Goal: Information Seeking & Learning: Learn about a topic

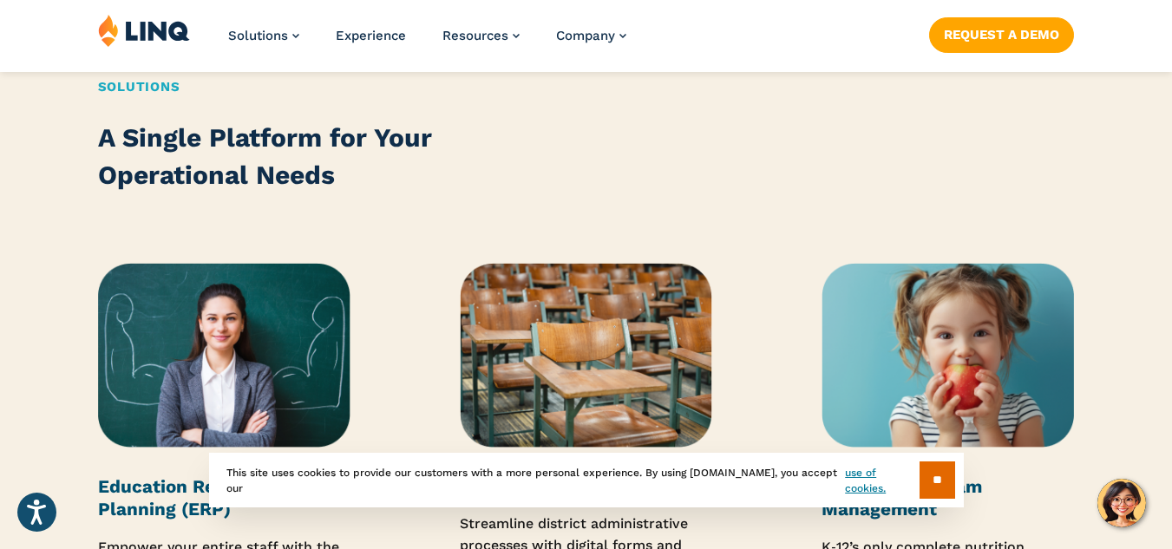
scroll to position [2035, 0]
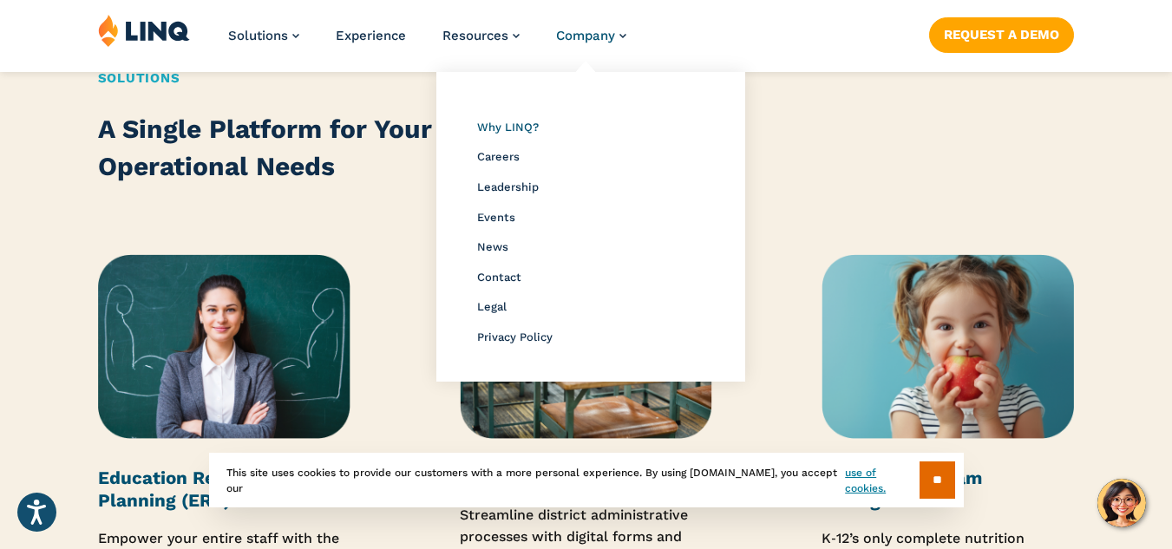
click at [525, 126] on span "Why LINQ?" at bounding box center [508, 127] width 62 height 13
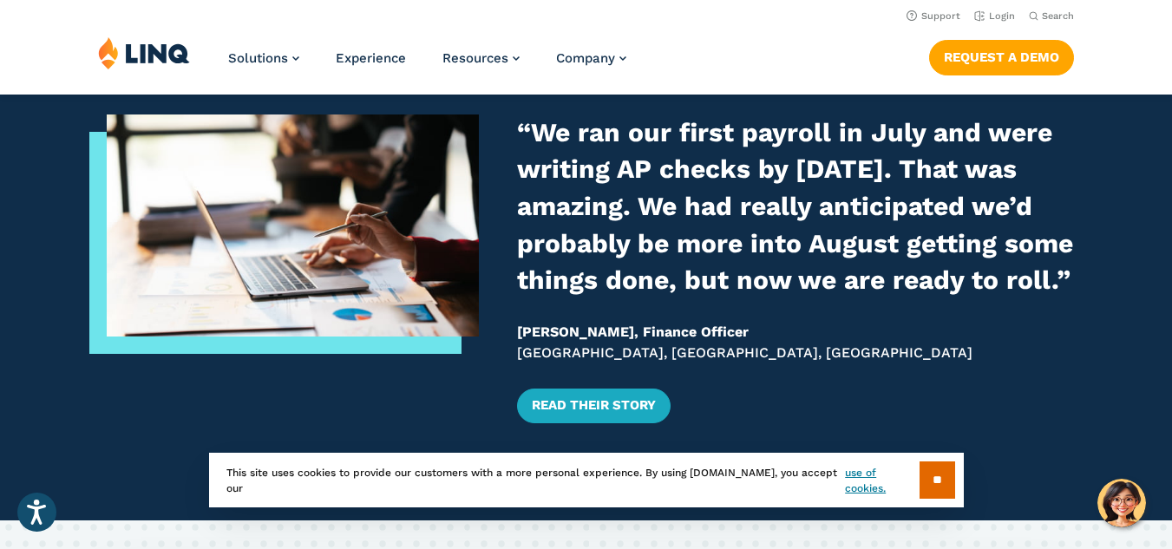
scroll to position [2185, 0]
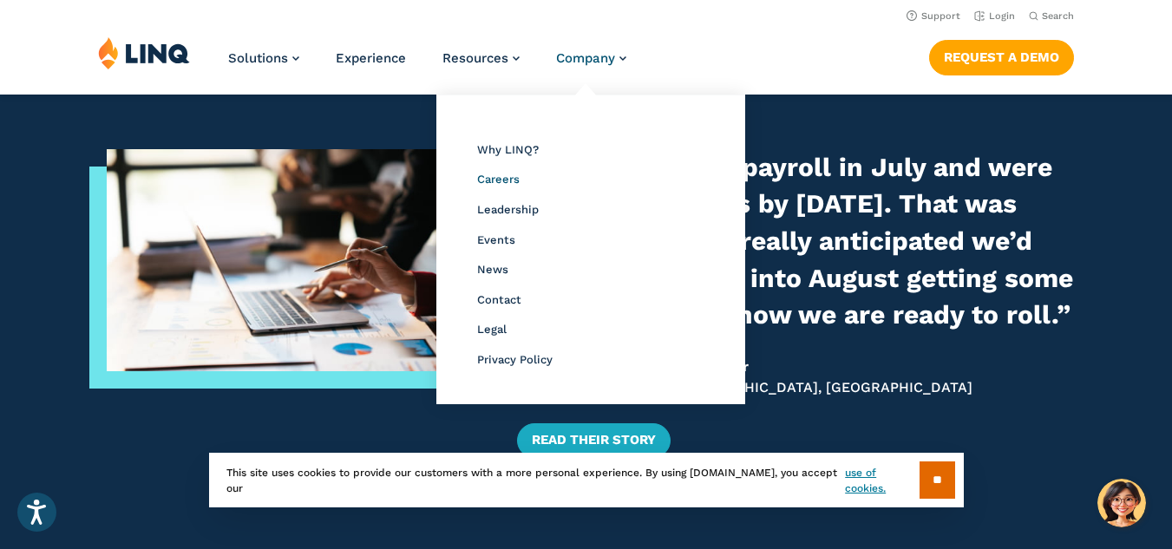
click at [506, 183] on span "Careers" at bounding box center [498, 179] width 42 height 13
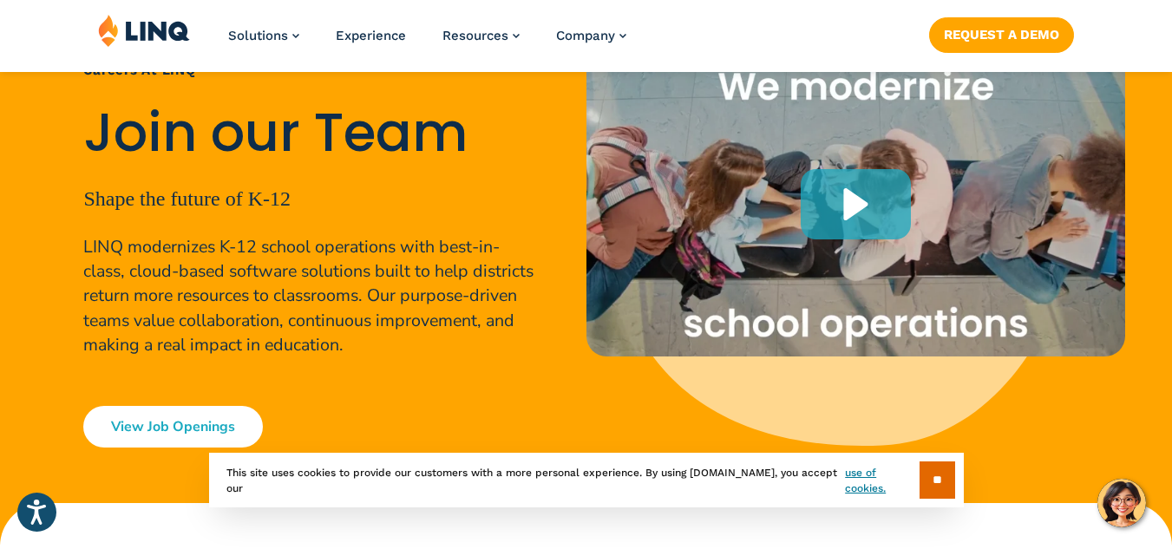
scroll to position [208, 0]
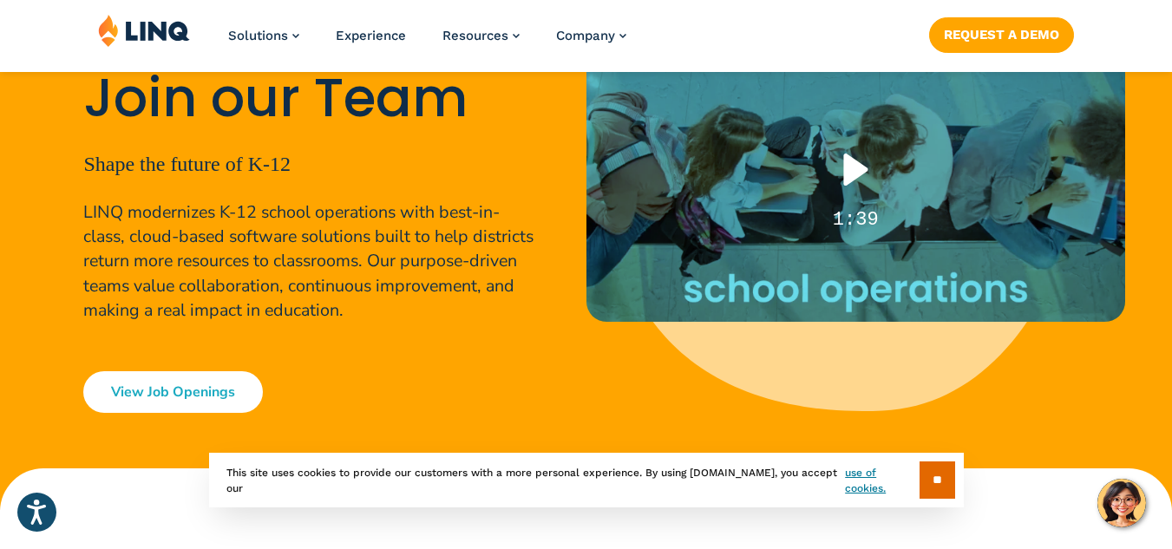
click at [881, 158] on div "Play" at bounding box center [855, 169] width 110 height 70
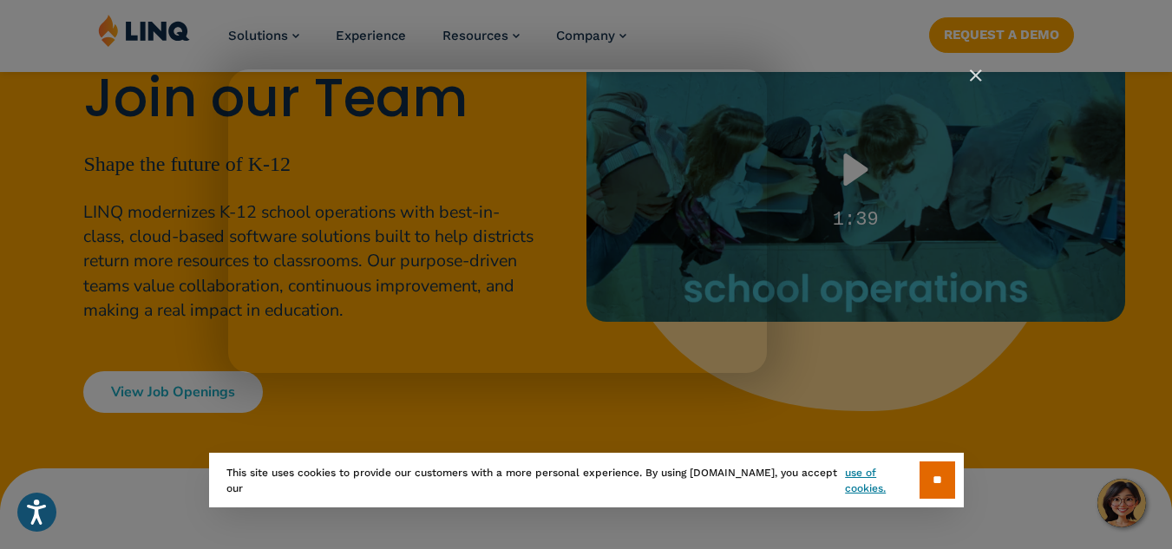
click at [974, 81] on img "Close" at bounding box center [967, 83] width 29 height 29
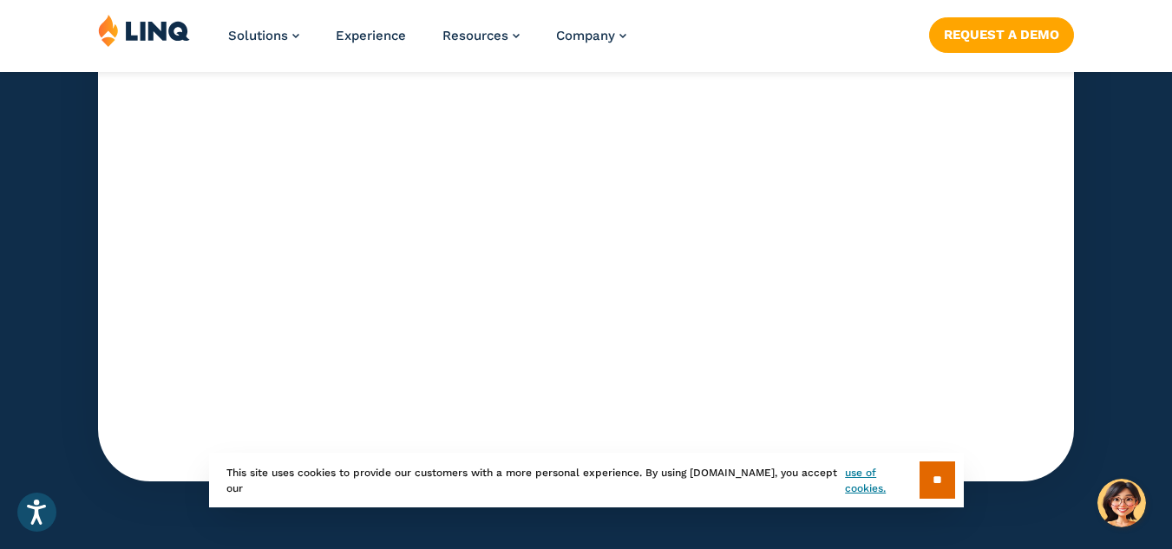
scroll to position [5798, 0]
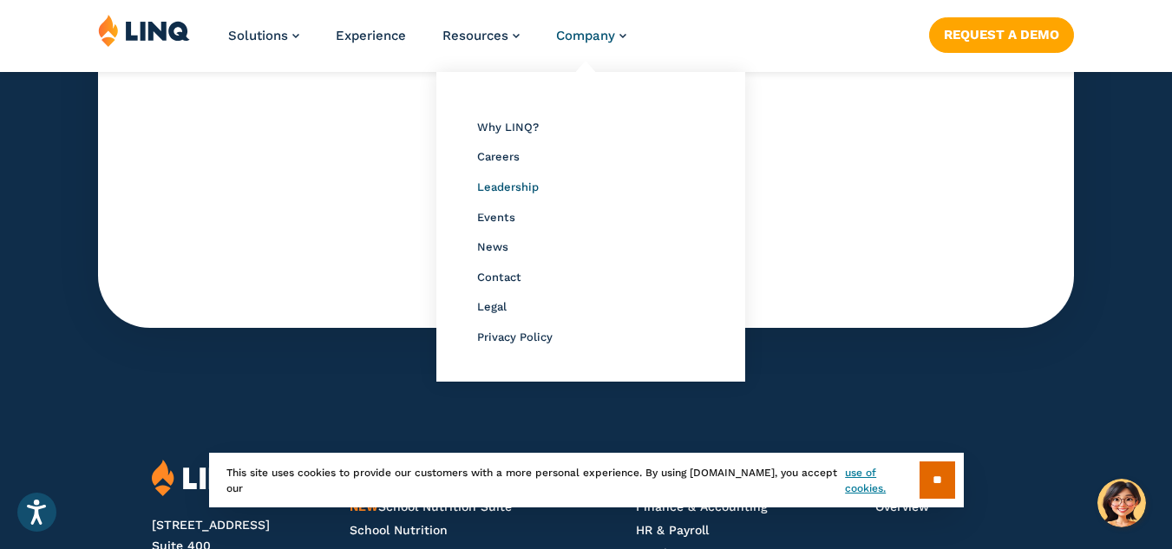
click at [526, 188] on span "Leadership" at bounding box center [508, 186] width 62 height 13
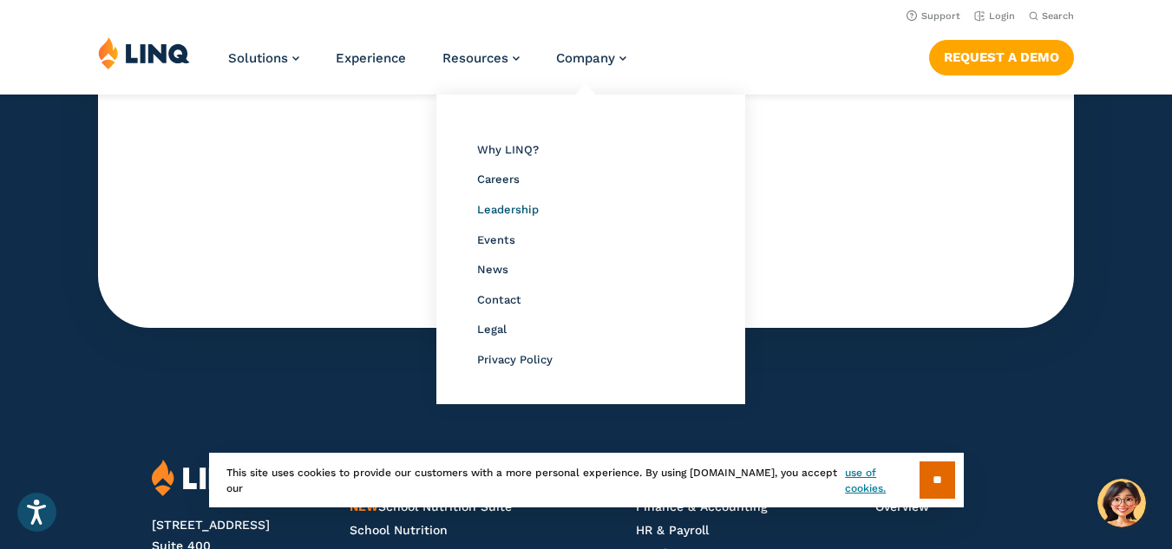
scroll to position [5787, 0]
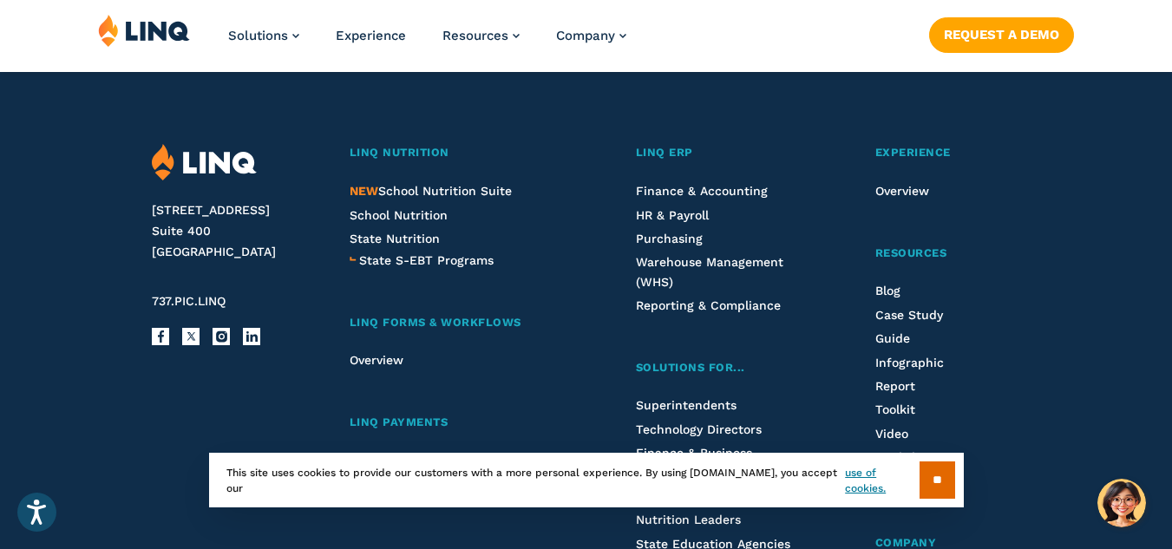
scroll to position [5591, 0]
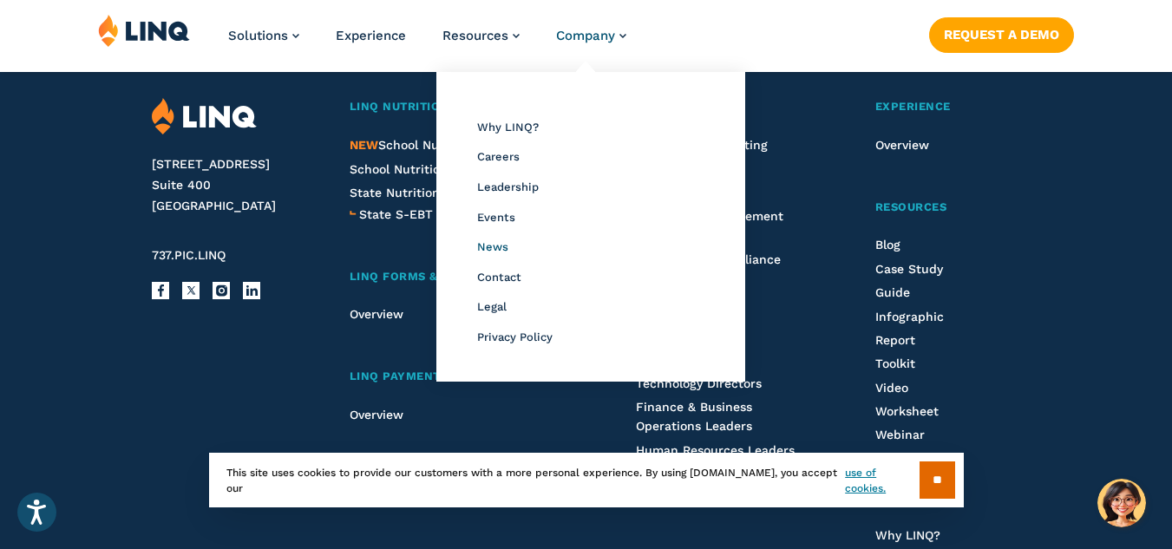
click at [496, 246] on span "News" at bounding box center [492, 246] width 31 height 13
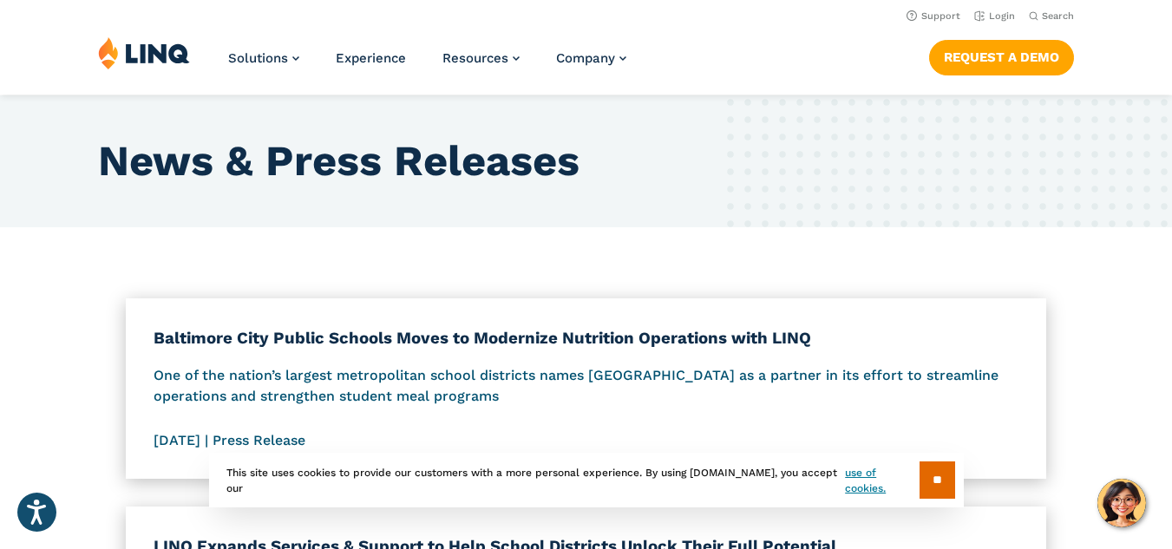
click at [737, 338] on h3 "Baltimore City Public Schools Moves to Modernize Nutrition Operations with LINQ" at bounding box center [585, 338] width 865 height 24
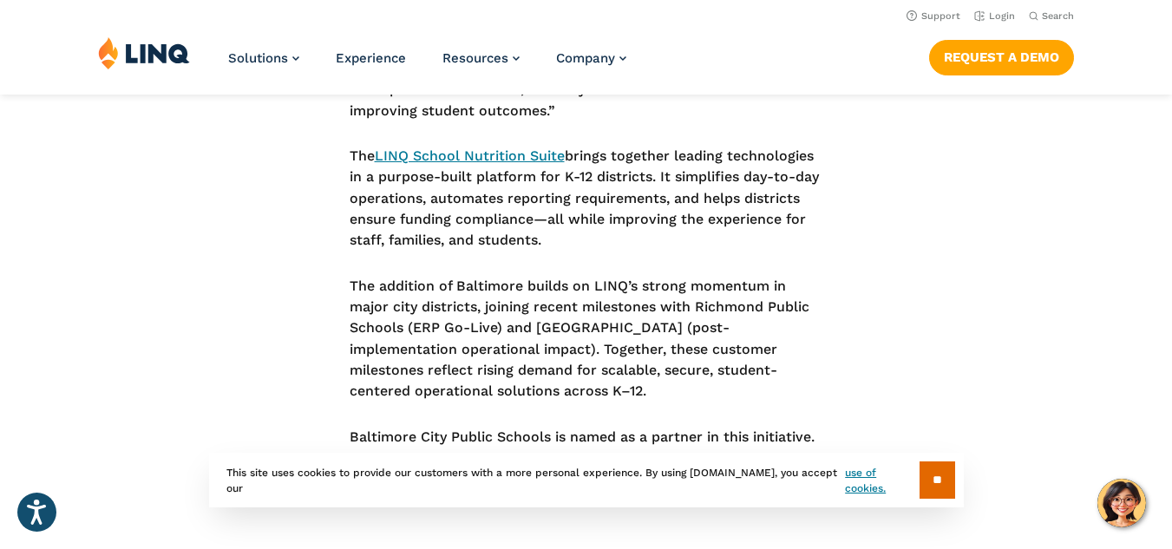
scroll to position [798, 0]
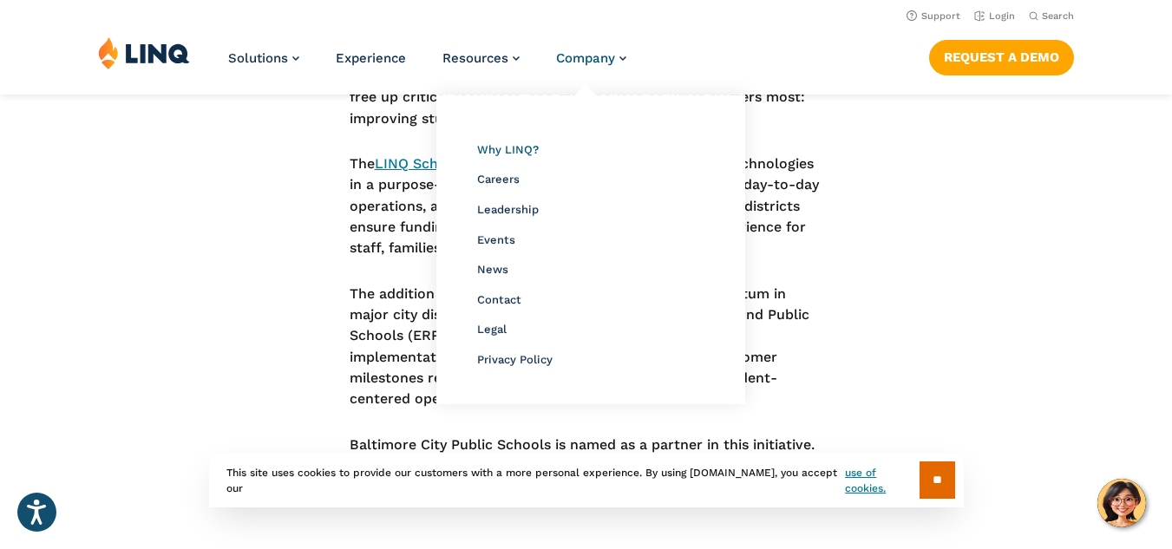
click at [512, 152] on span "Why LINQ?" at bounding box center [508, 149] width 62 height 13
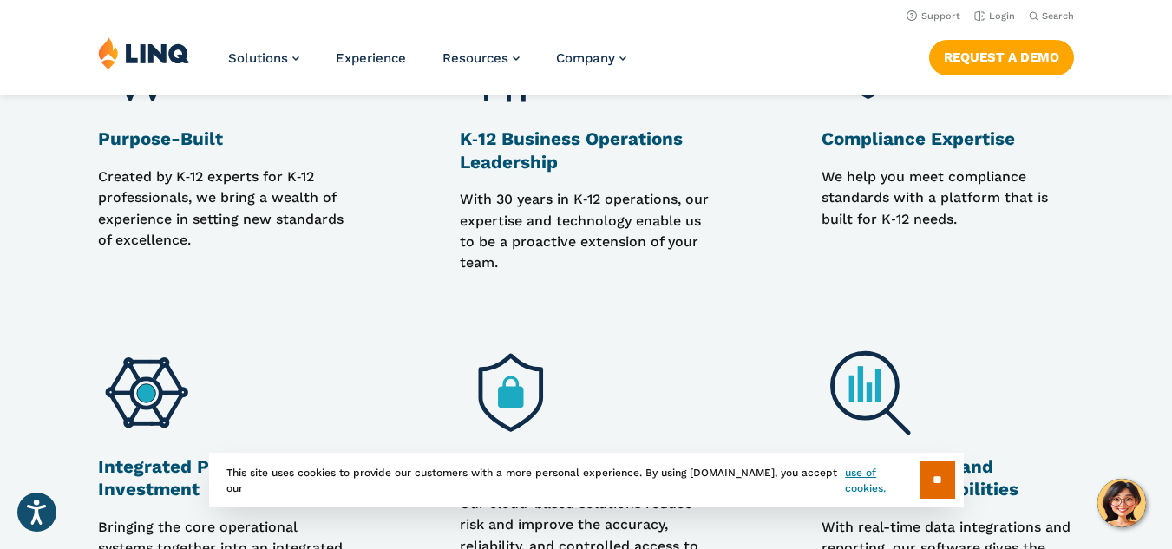
scroll to position [1407, 0]
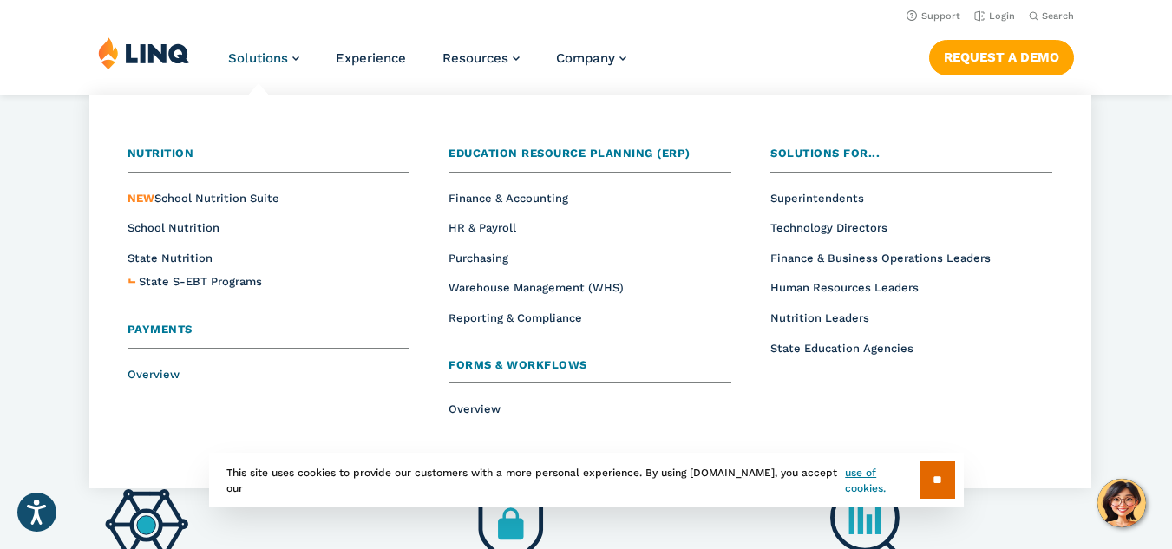
click at [159, 373] on span "Overview" at bounding box center [153, 374] width 52 height 13
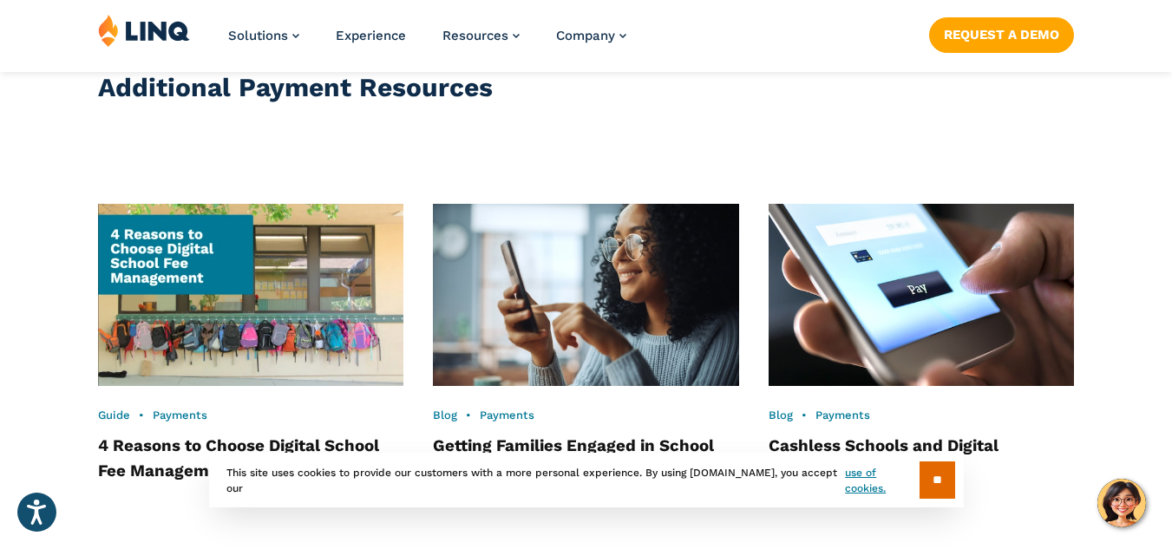
scroll to position [3503, 0]
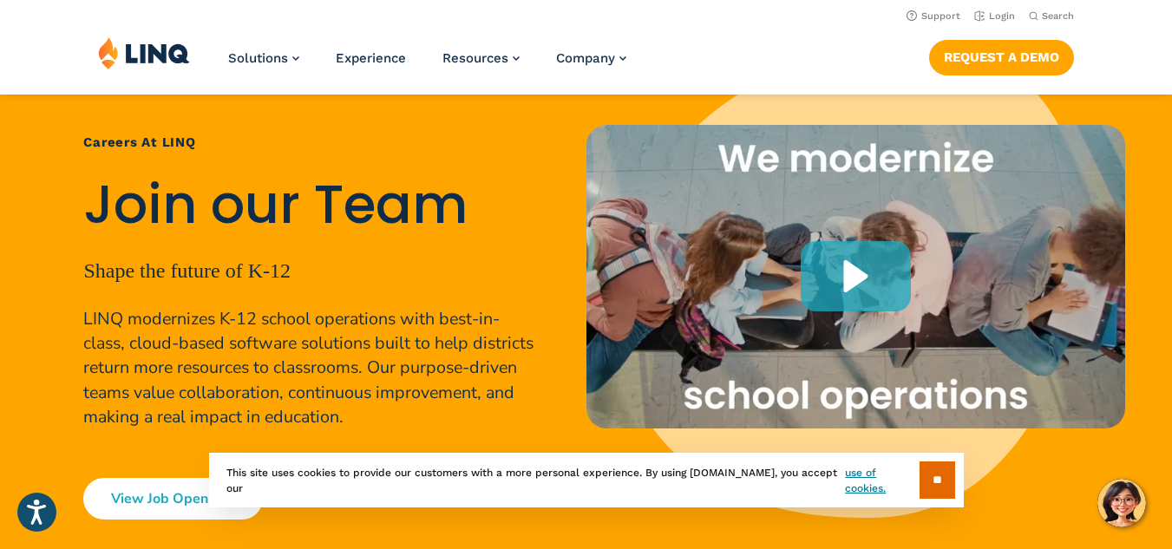
scroll to position [125, 0]
